Goal: Information Seeking & Learning: Learn about a topic

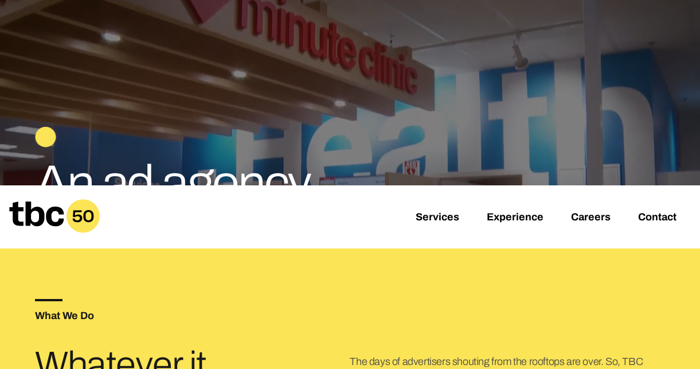
scroll to position [135, 0]
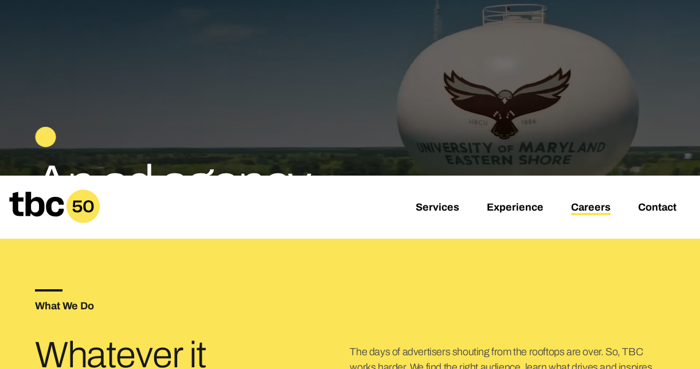
click at [588, 206] on link "Careers" at bounding box center [591, 208] width 40 height 14
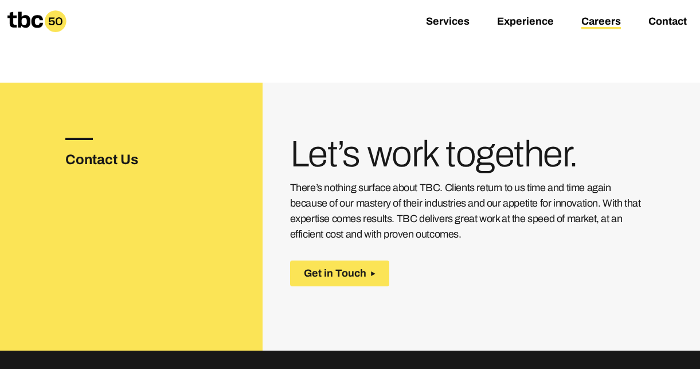
scroll to position [468, 0]
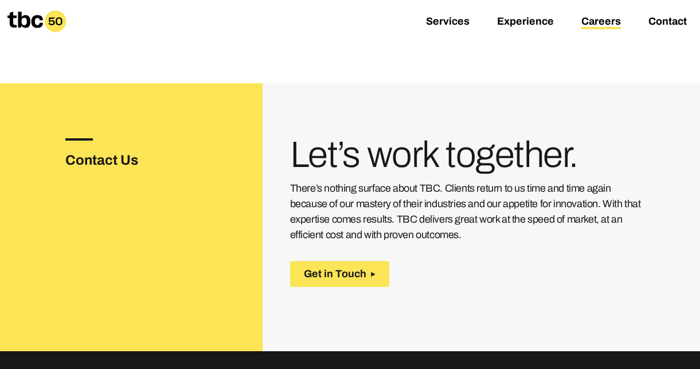
click at [495, 236] on p "There’s nothing surface about TBC. Clients return to us time and time again bec…" at bounding box center [467, 212] width 355 height 62
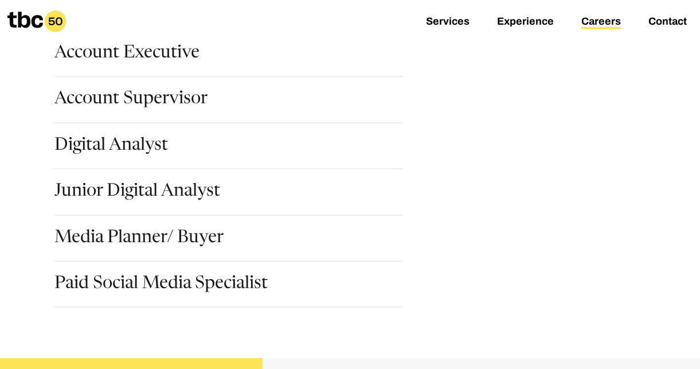
scroll to position [0, 0]
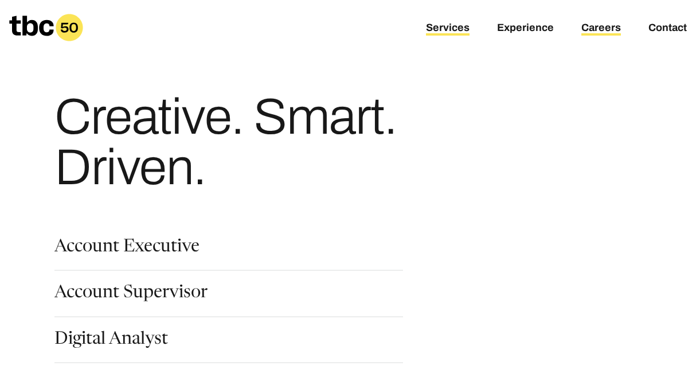
click at [453, 28] on link "Services" at bounding box center [448, 29] width 44 height 14
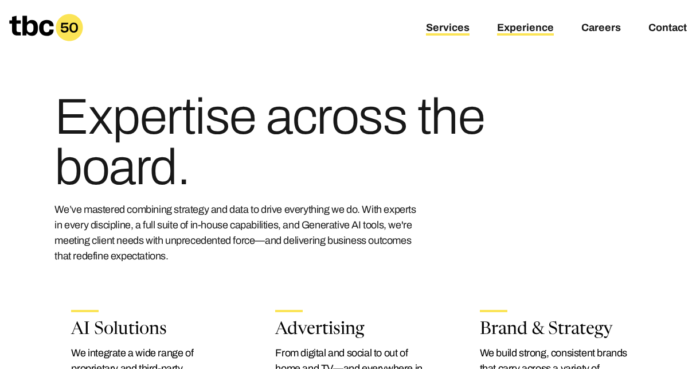
click at [535, 26] on link "Experience" at bounding box center [525, 29] width 57 height 14
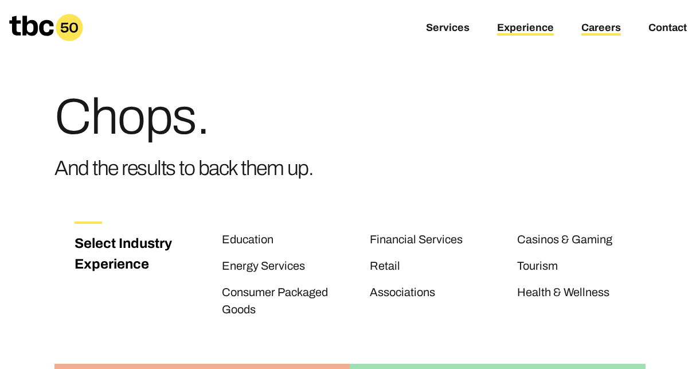
click at [595, 27] on link "Careers" at bounding box center [601, 29] width 40 height 14
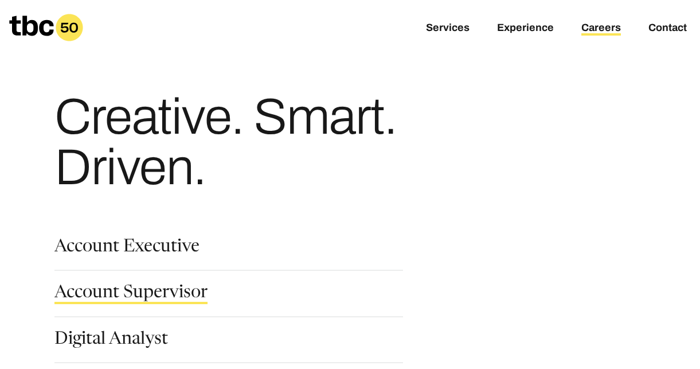
click at [167, 288] on link "Account Supervisor" at bounding box center [130, 293] width 153 height 19
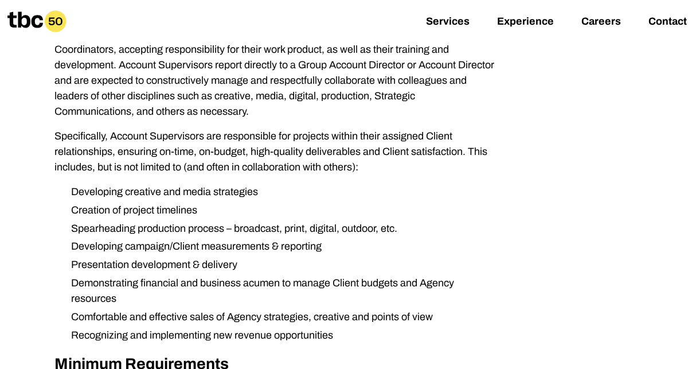
scroll to position [323, 0]
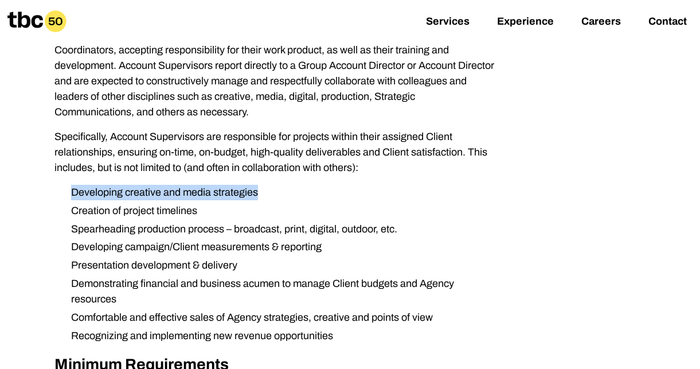
drag, startPoint x: 334, startPoint y: 178, endPoint x: 336, endPoint y: 185, distance: 7.8
click at [336, 185] on div "TBC is seeking a passionate and seasoned advertising professional to join our t…" at bounding box center [274, 230] width 440 height 611
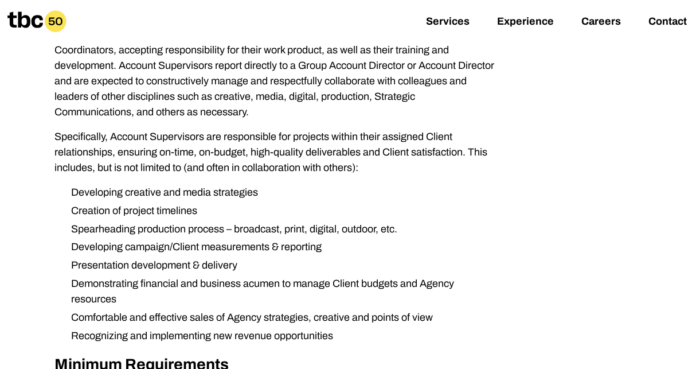
click at [234, 232] on li "Spearheading production process – broadcast, print, digital, outdoor, etc." at bounding box center [278, 228] width 433 height 15
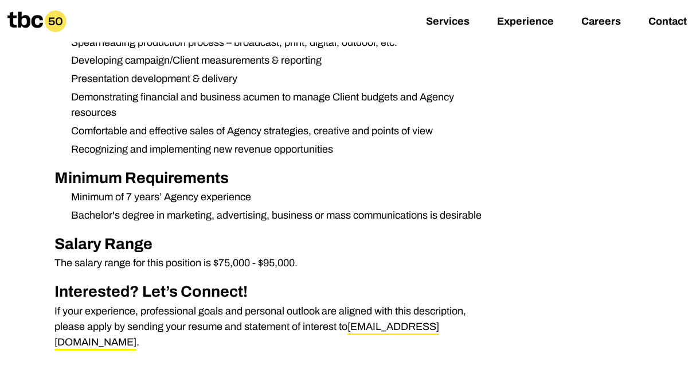
scroll to position [512, 0]
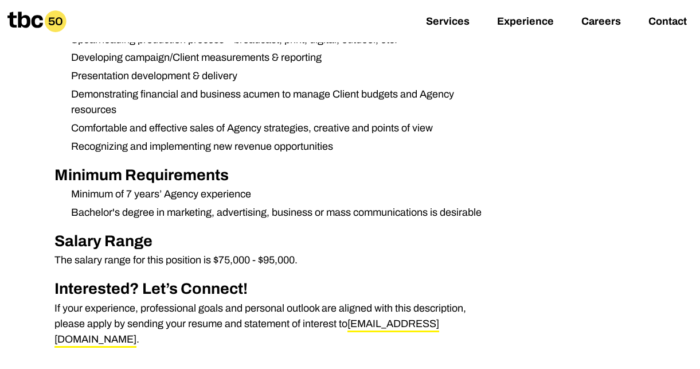
drag, startPoint x: 279, startPoint y: 165, endPoint x: 283, endPoint y: 175, distance: 11.1
click at [283, 175] on h2 "Minimum Requirements" at bounding box center [274, 175] width 440 height 24
click at [240, 205] on li "Bachelor's degree in marketing, advertising, business or mass communications is…" at bounding box center [278, 212] width 433 height 15
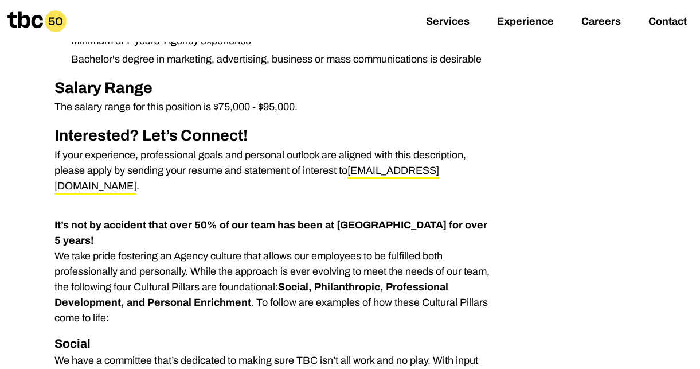
scroll to position [668, 0]
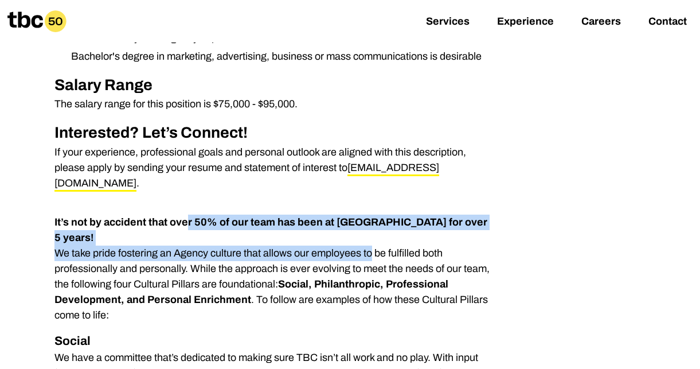
drag, startPoint x: 186, startPoint y: 209, endPoint x: 370, endPoint y: 229, distance: 185.6
click at [370, 229] on p "It’s not by accident that over 50% of our team has been at [GEOGRAPHIC_DATA] fo…" at bounding box center [274, 268] width 440 height 108
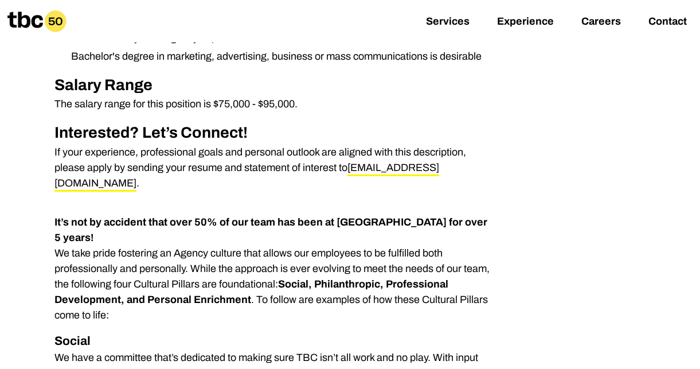
click at [383, 278] on strong "Social, Philanthropic, Professional Development, and Personal Enrichment" at bounding box center [251, 291] width 394 height 27
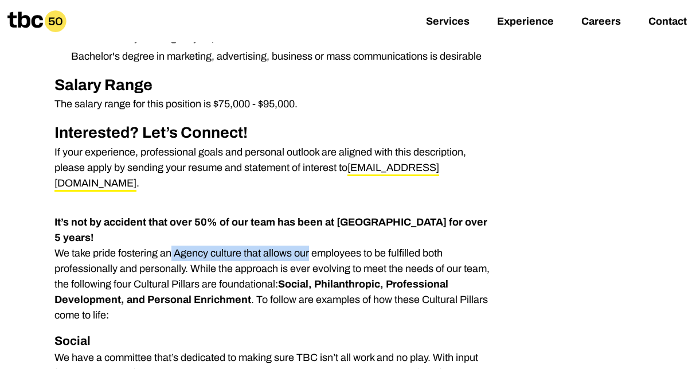
drag, startPoint x: 166, startPoint y: 219, endPoint x: 328, endPoint y: 227, distance: 162.4
click at [328, 227] on p "It’s not by accident that over 50% of our team has been at [GEOGRAPHIC_DATA] fo…" at bounding box center [274, 268] width 440 height 108
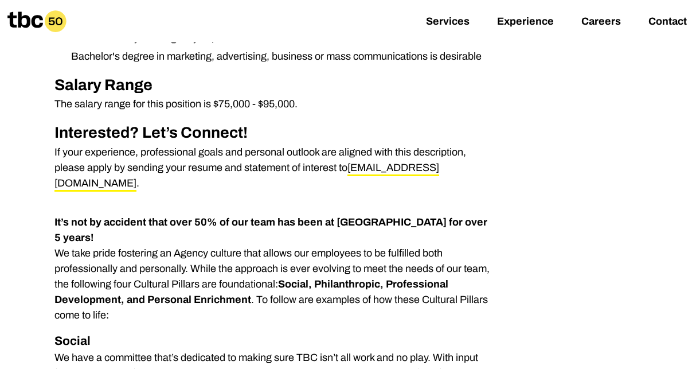
click at [331, 233] on p "It’s not by accident that over 50% of our team has been at [GEOGRAPHIC_DATA] fo…" at bounding box center [274, 268] width 440 height 108
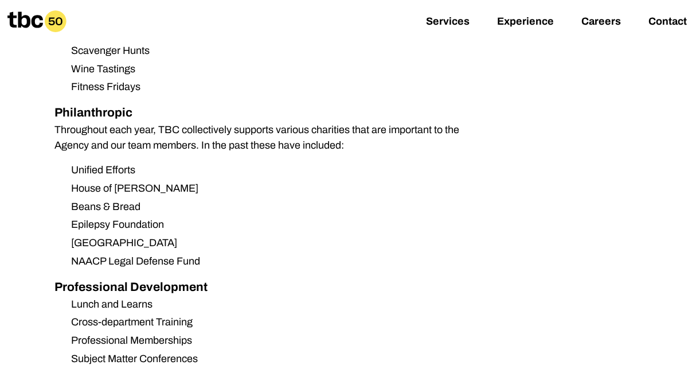
scroll to position [1084, 0]
drag, startPoint x: 104, startPoint y: 177, endPoint x: 259, endPoint y: 182, distance: 154.3
click at [259, 199] on li "Beans & Bread" at bounding box center [278, 206] width 433 height 15
click at [311, 217] on li "Epilepsy Foundation" at bounding box center [278, 224] width 433 height 15
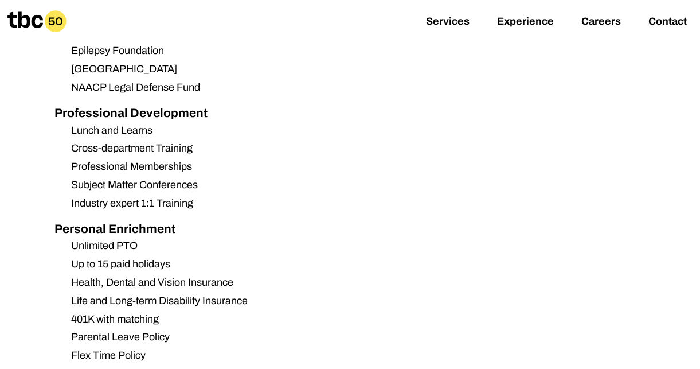
scroll to position [1260, 0]
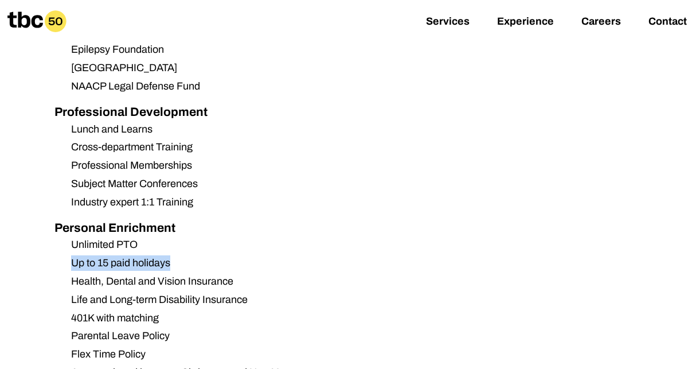
drag, startPoint x: 310, startPoint y: 206, endPoint x: 312, endPoint y: 222, distance: 16.2
click at [316, 237] on ul "Unlimited PTO Up to 15 paid holidays Health, Dental and Vision Insurance Life a…" at bounding box center [274, 336] width 440 height 198
click at [331, 162] on ul "Lunch and Learns Cross-department Training Professional Memberships Subject Mat…" at bounding box center [274, 166] width 440 height 88
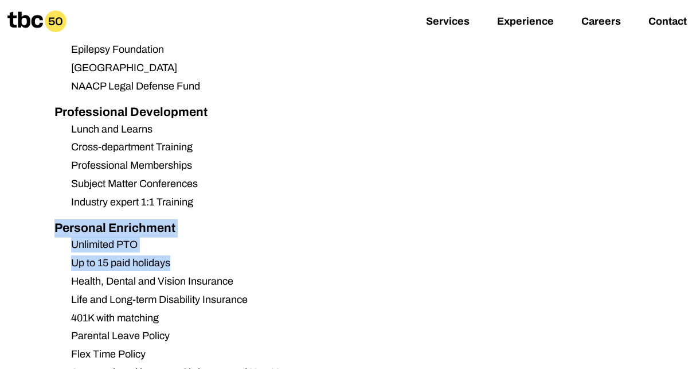
drag, startPoint x: 346, startPoint y: 186, endPoint x: 348, endPoint y: 224, distance: 38.5
click at [348, 225] on div "It’s not by accident that over 50% of our team has been at [GEOGRAPHIC_DATA] fo…" at bounding box center [274, 79] width 440 height 943
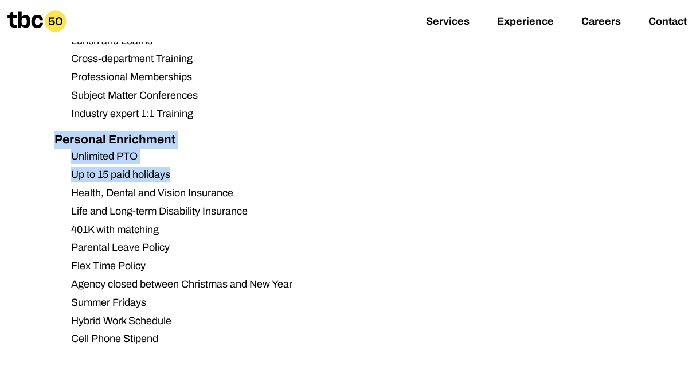
scroll to position [1349, 0]
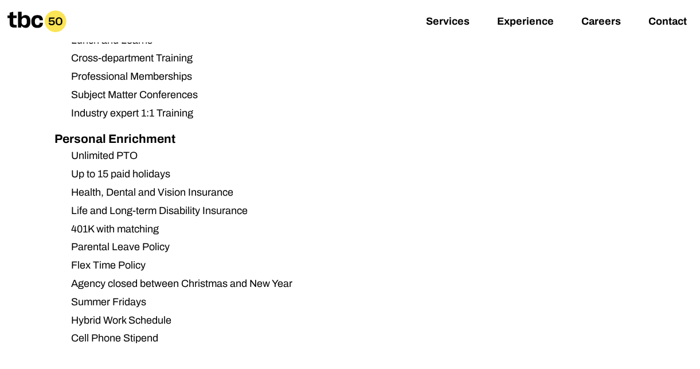
click at [303, 185] on li "Health, Dental and Vision Insurance" at bounding box center [278, 192] width 433 height 15
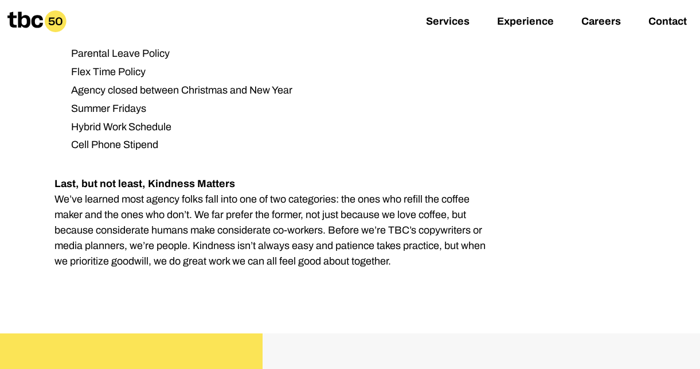
scroll to position [1546, 0]
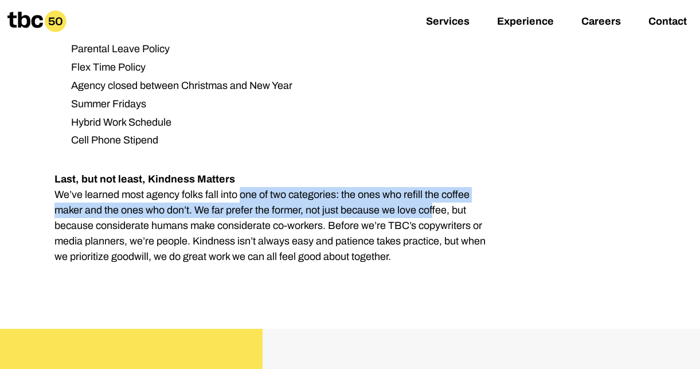
drag, startPoint x: 235, startPoint y: 159, endPoint x: 428, endPoint y: 178, distance: 194.1
click at [428, 178] on p "Last, but not least, Kindness Matters We’ve learned most agency folks fall into…" at bounding box center [274, 217] width 440 height 93
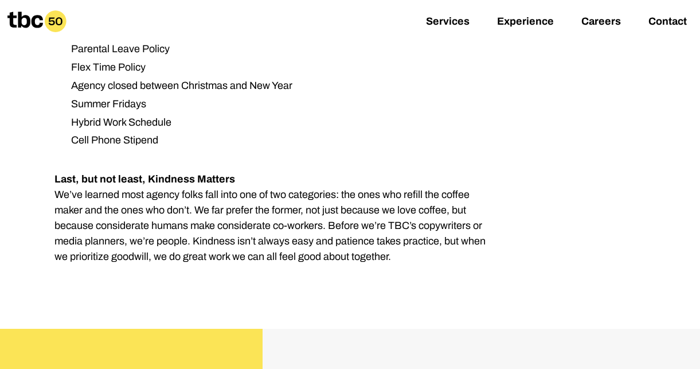
click at [467, 192] on p "Last, but not least, Kindness Matters We’ve learned most agency folks fall into…" at bounding box center [274, 217] width 440 height 93
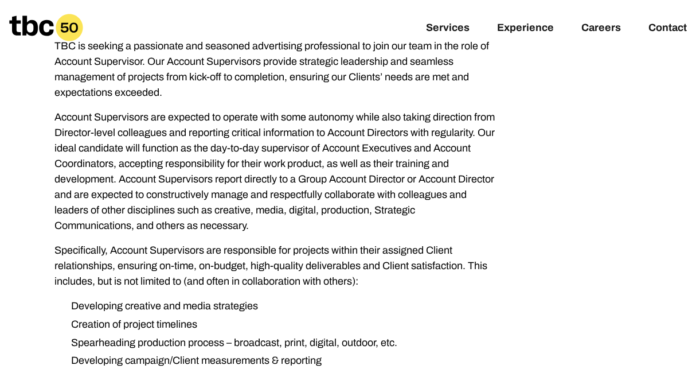
scroll to position [0, 0]
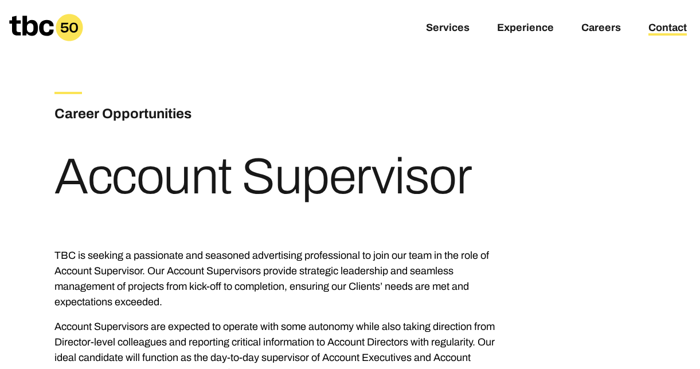
click at [655, 25] on link "Contact" at bounding box center [667, 29] width 38 height 14
